Goal: Task Accomplishment & Management: Use online tool/utility

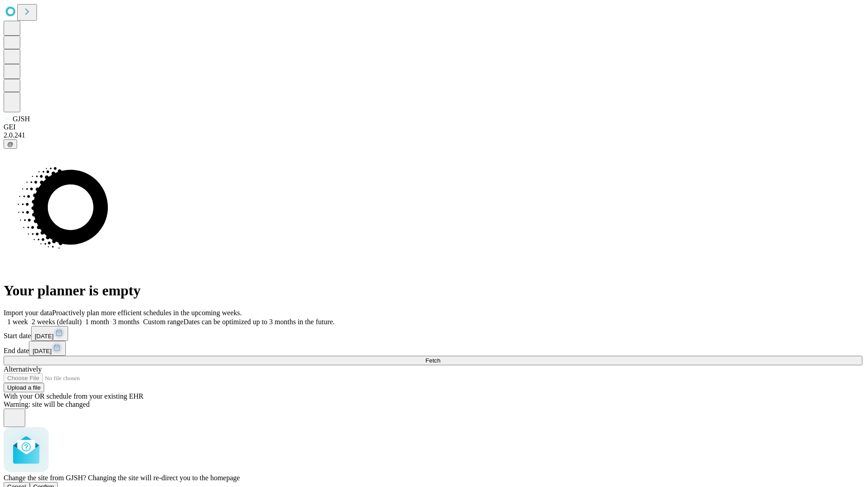
click at [55, 484] on span "Confirm" at bounding box center [43, 487] width 21 height 7
click at [28, 318] on label "1 week" at bounding box center [16, 322] width 24 height 8
click at [440, 357] on span "Fetch" at bounding box center [432, 360] width 15 height 7
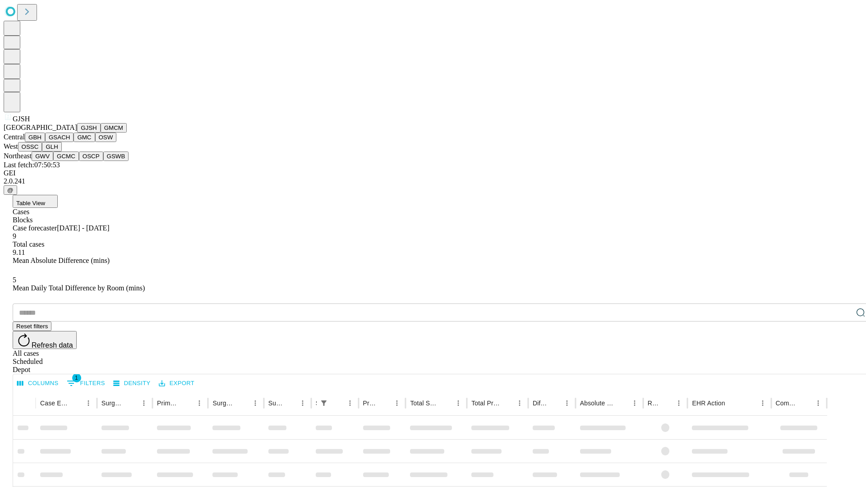
click at [101, 133] on button "GMCM" at bounding box center [114, 127] width 26 height 9
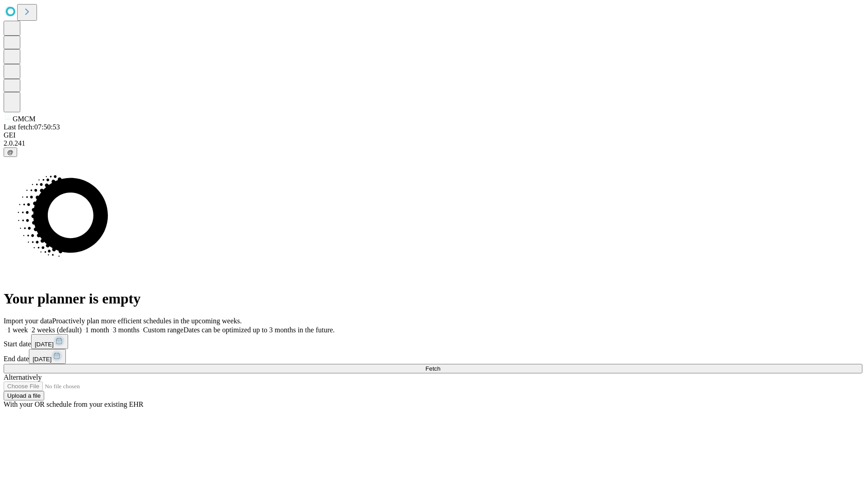
click at [28, 326] on label "1 week" at bounding box center [16, 330] width 24 height 8
click at [440, 365] on span "Fetch" at bounding box center [432, 368] width 15 height 7
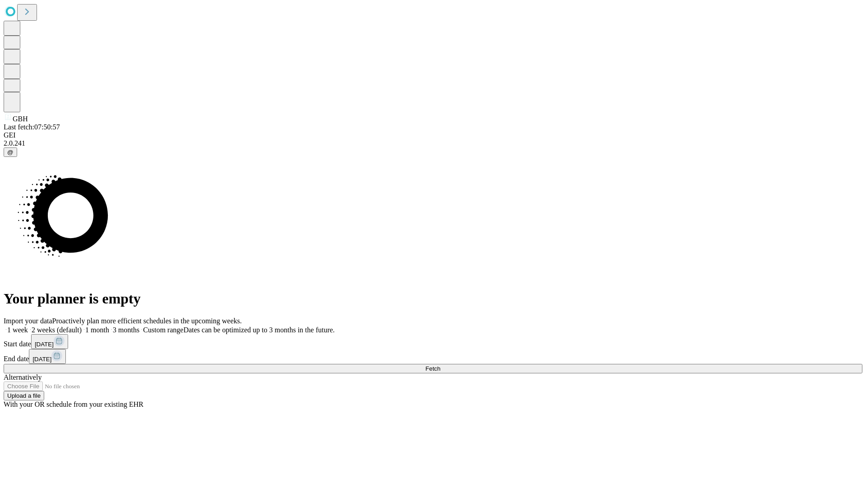
click at [440, 365] on span "Fetch" at bounding box center [432, 368] width 15 height 7
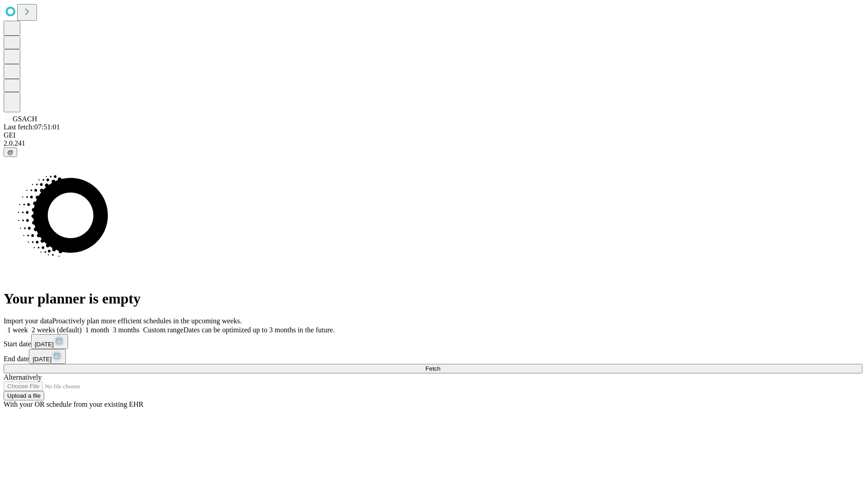
click at [28, 326] on label "1 week" at bounding box center [16, 330] width 24 height 8
click at [440, 365] on span "Fetch" at bounding box center [432, 368] width 15 height 7
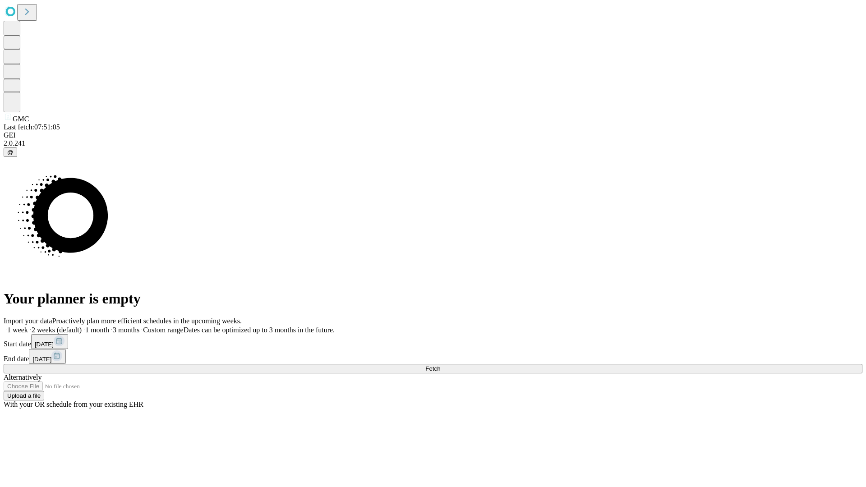
click at [28, 326] on label "1 week" at bounding box center [16, 330] width 24 height 8
click at [440, 365] on span "Fetch" at bounding box center [432, 368] width 15 height 7
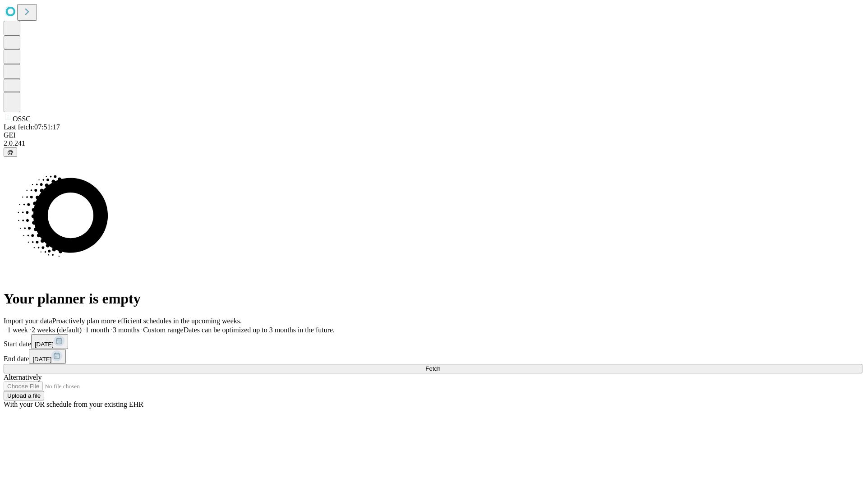
click at [28, 326] on label "1 week" at bounding box center [16, 330] width 24 height 8
click at [440, 365] on span "Fetch" at bounding box center [432, 368] width 15 height 7
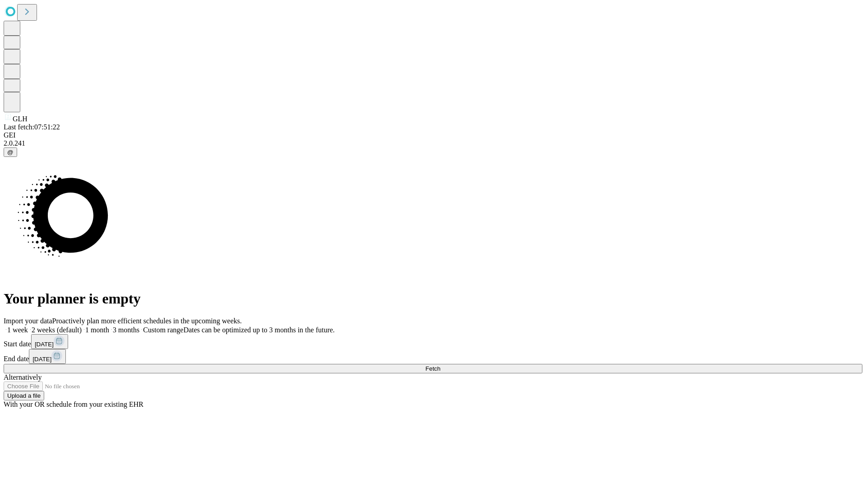
click at [28, 326] on label "1 week" at bounding box center [16, 330] width 24 height 8
click at [440, 365] on span "Fetch" at bounding box center [432, 368] width 15 height 7
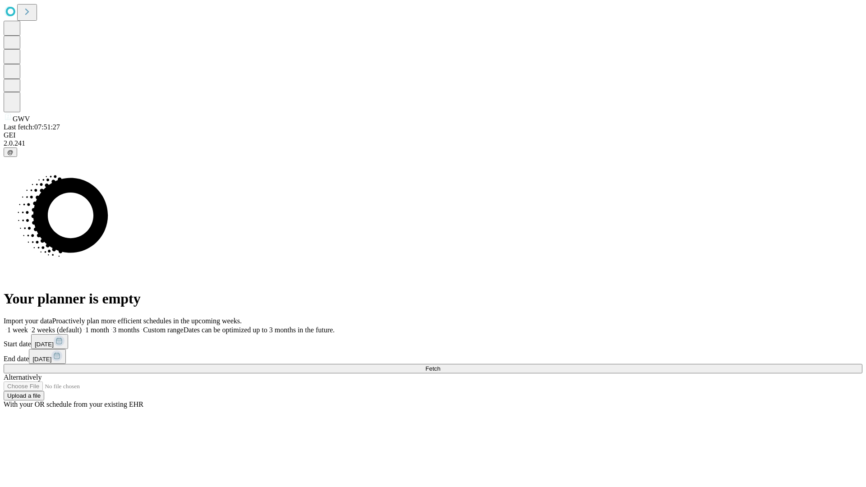
click at [28, 326] on label "1 week" at bounding box center [16, 330] width 24 height 8
click at [440, 365] on span "Fetch" at bounding box center [432, 368] width 15 height 7
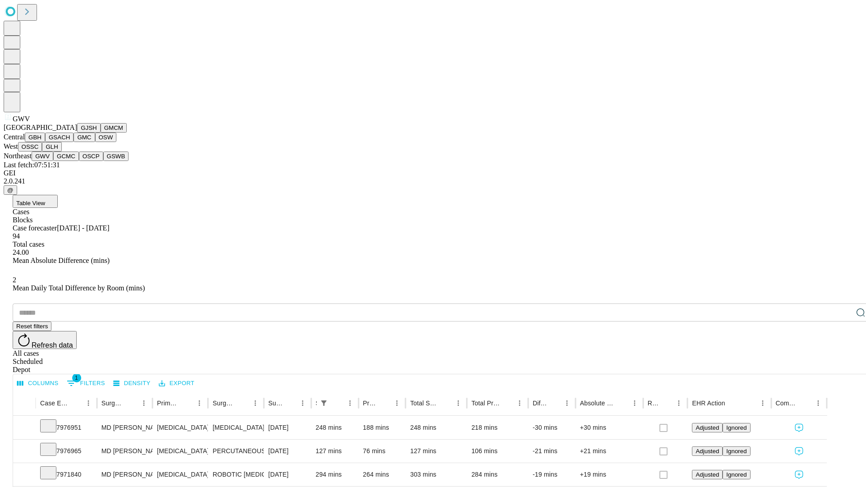
click at [70, 161] on button "GCMC" at bounding box center [66, 156] width 26 height 9
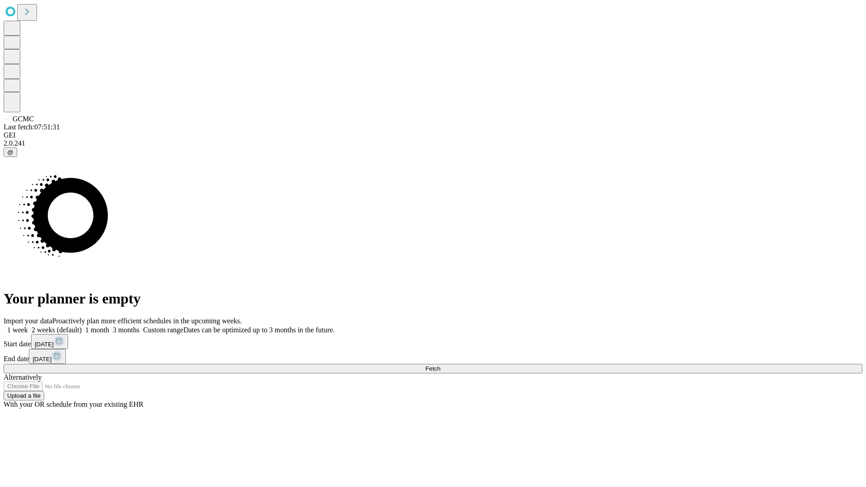
click at [28, 326] on label "1 week" at bounding box center [16, 330] width 24 height 8
click at [440, 365] on span "Fetch" at bounding box center [432, 368] width 15 height 7
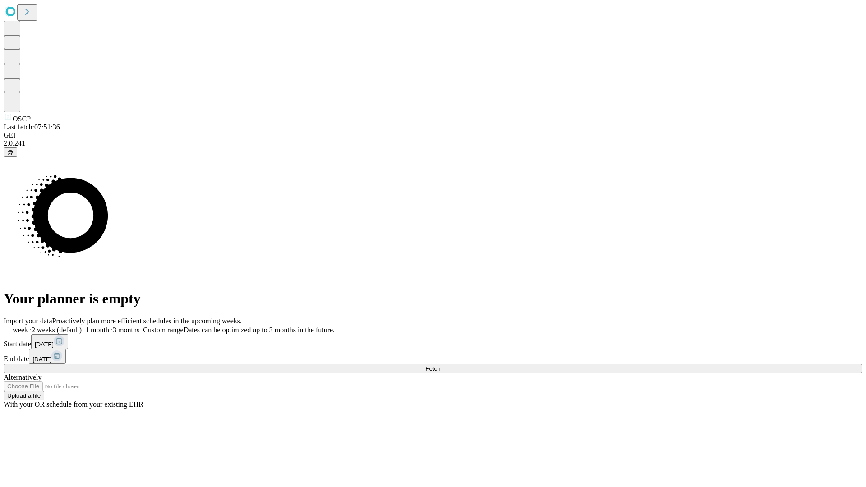
click at [440, 365] on span "Fetch" at bounding box center [432, 368] width 15 height 7
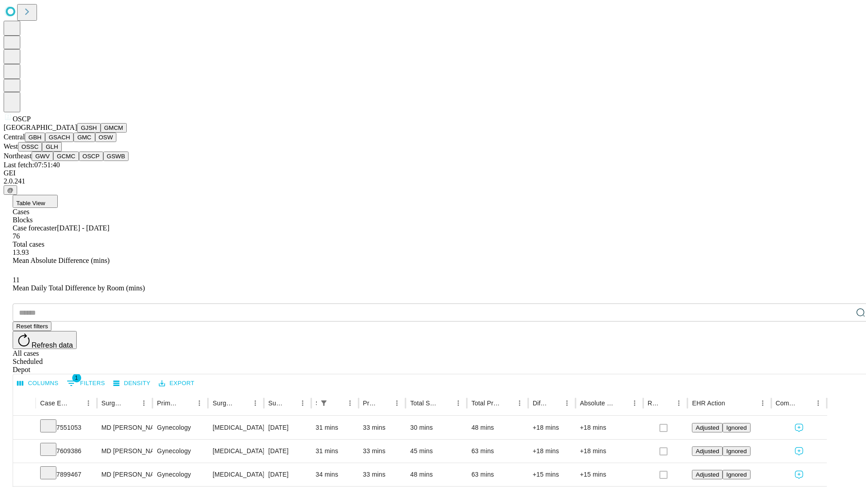
click at [103, 161] on button "GSWB" at bounding box center [116, 156] width 26 height 9
